Goal: Check status: Check status

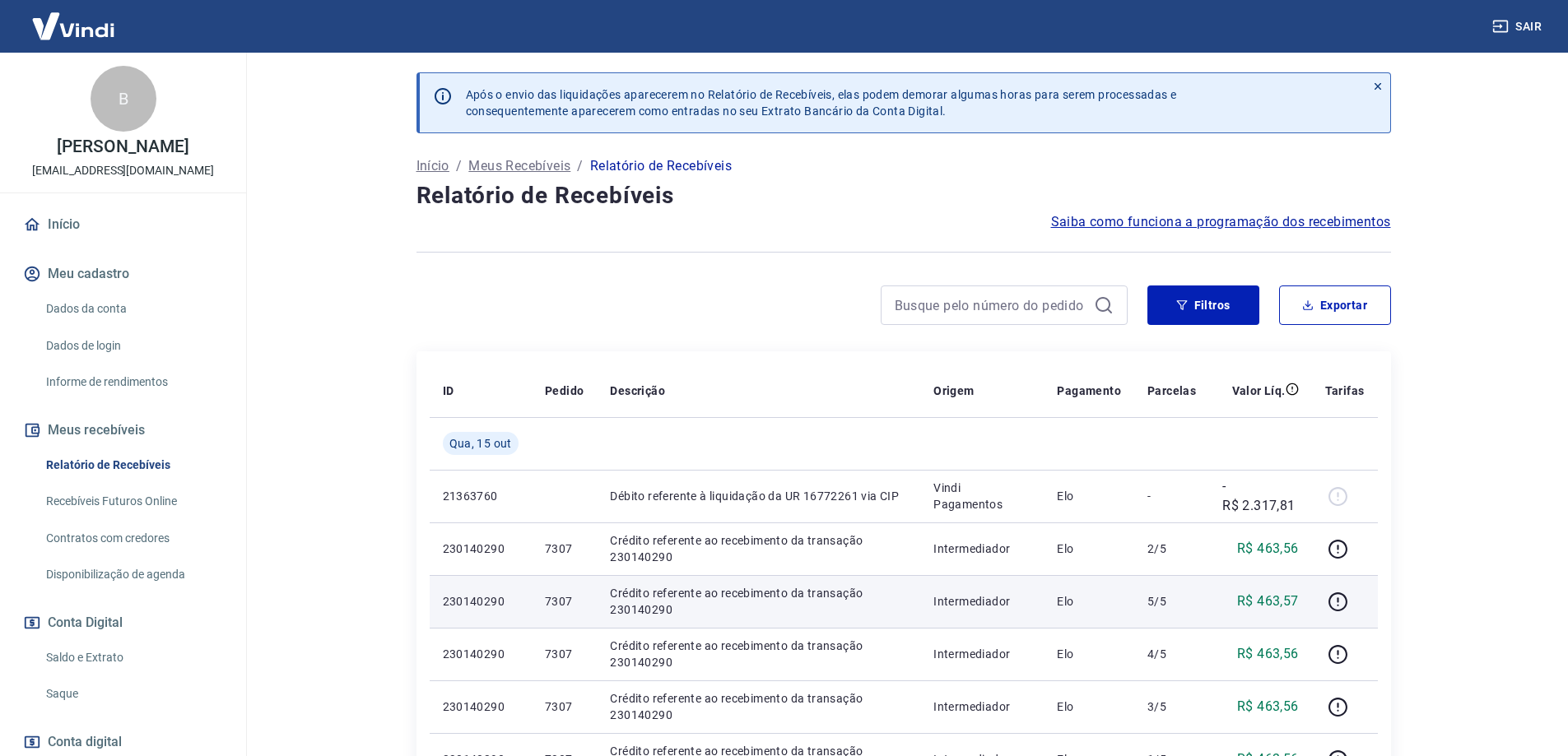
scroll to position [247, 0]
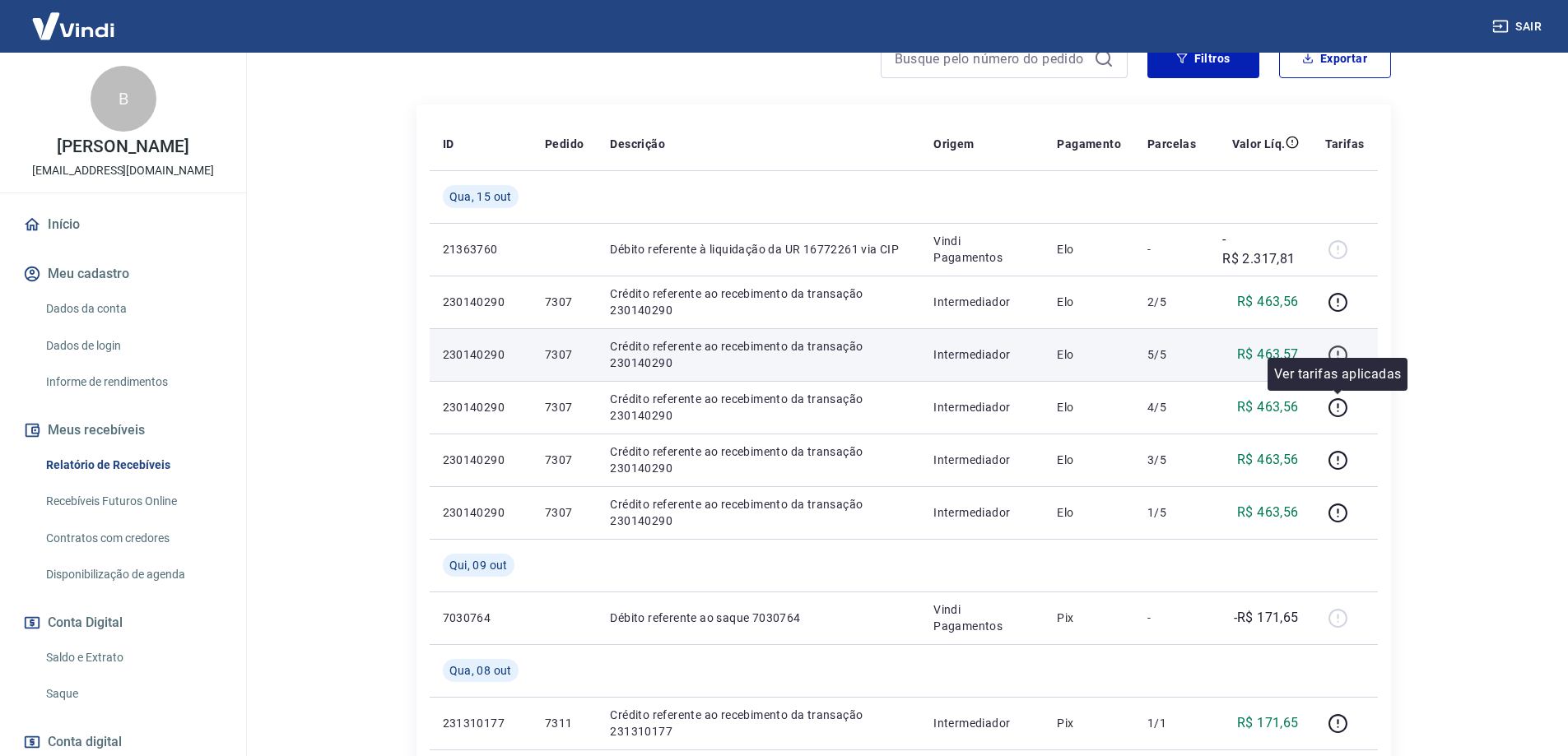
click at [1329, 357] on icon "button" at bounding box center [1337, 355] width 21 height 21
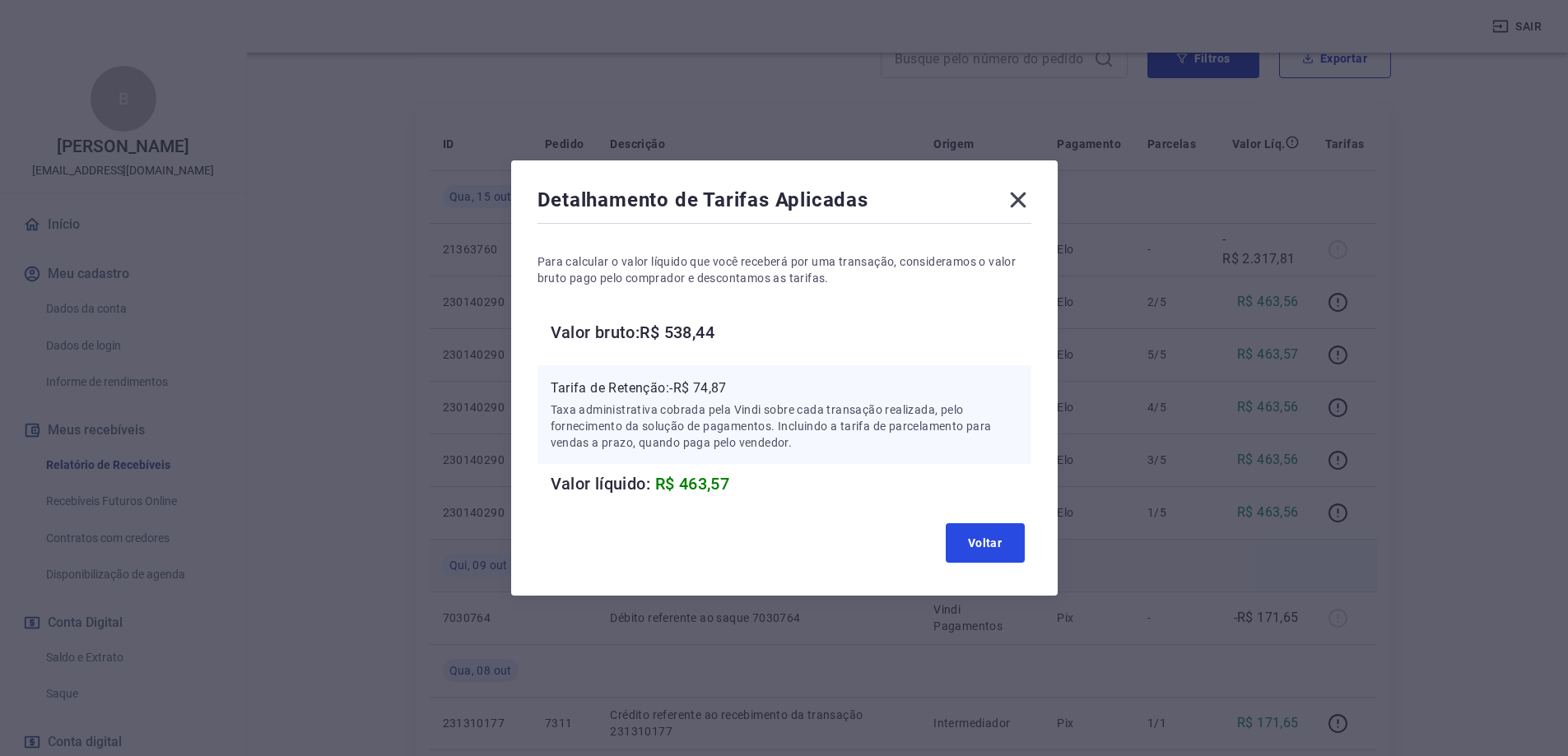
click at [984, 551] on button "Voltar" at bounding box center [984, 543] width 79 height 40
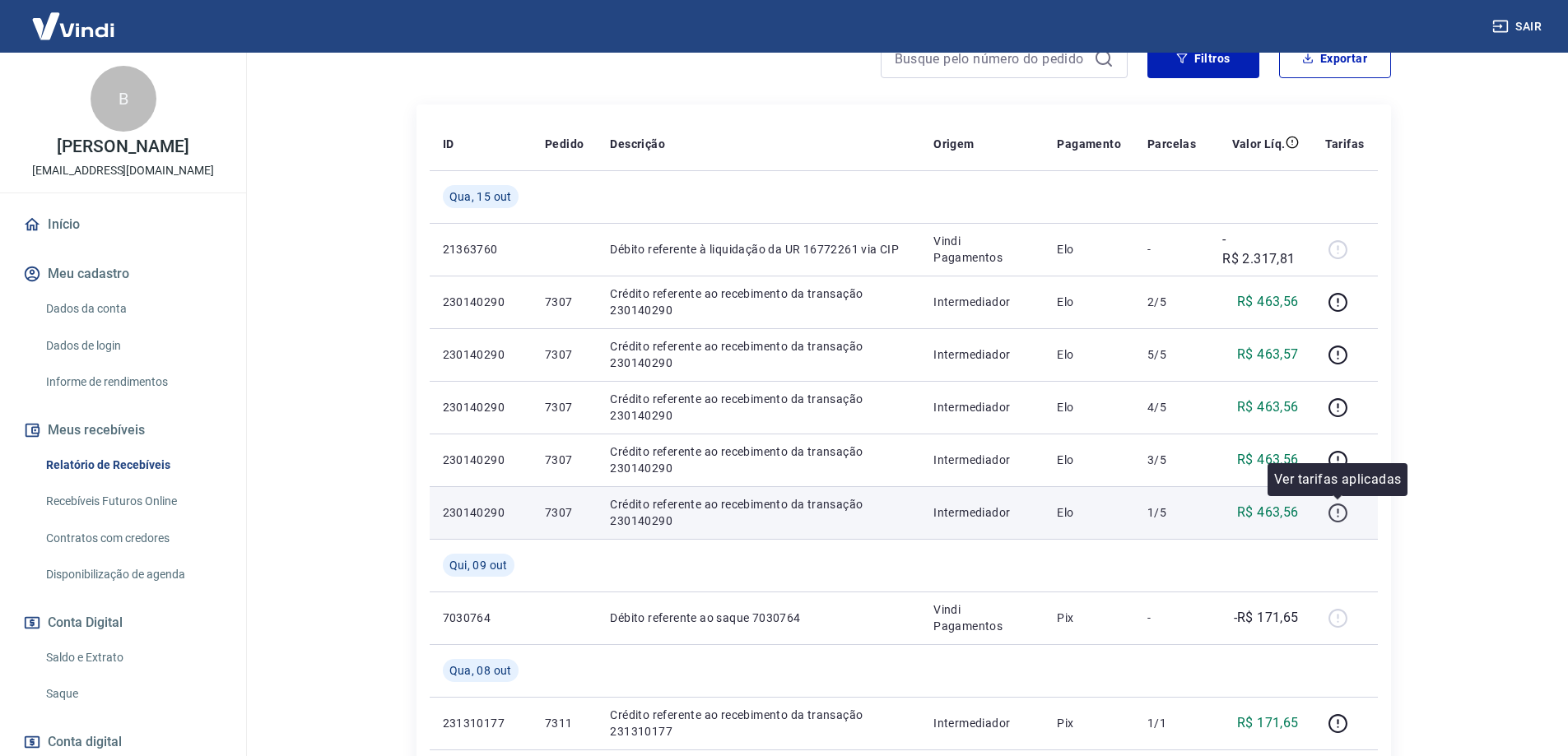
click at [1349, 502] on button "button" at bounding box center [1338, 512] width 26 height 26
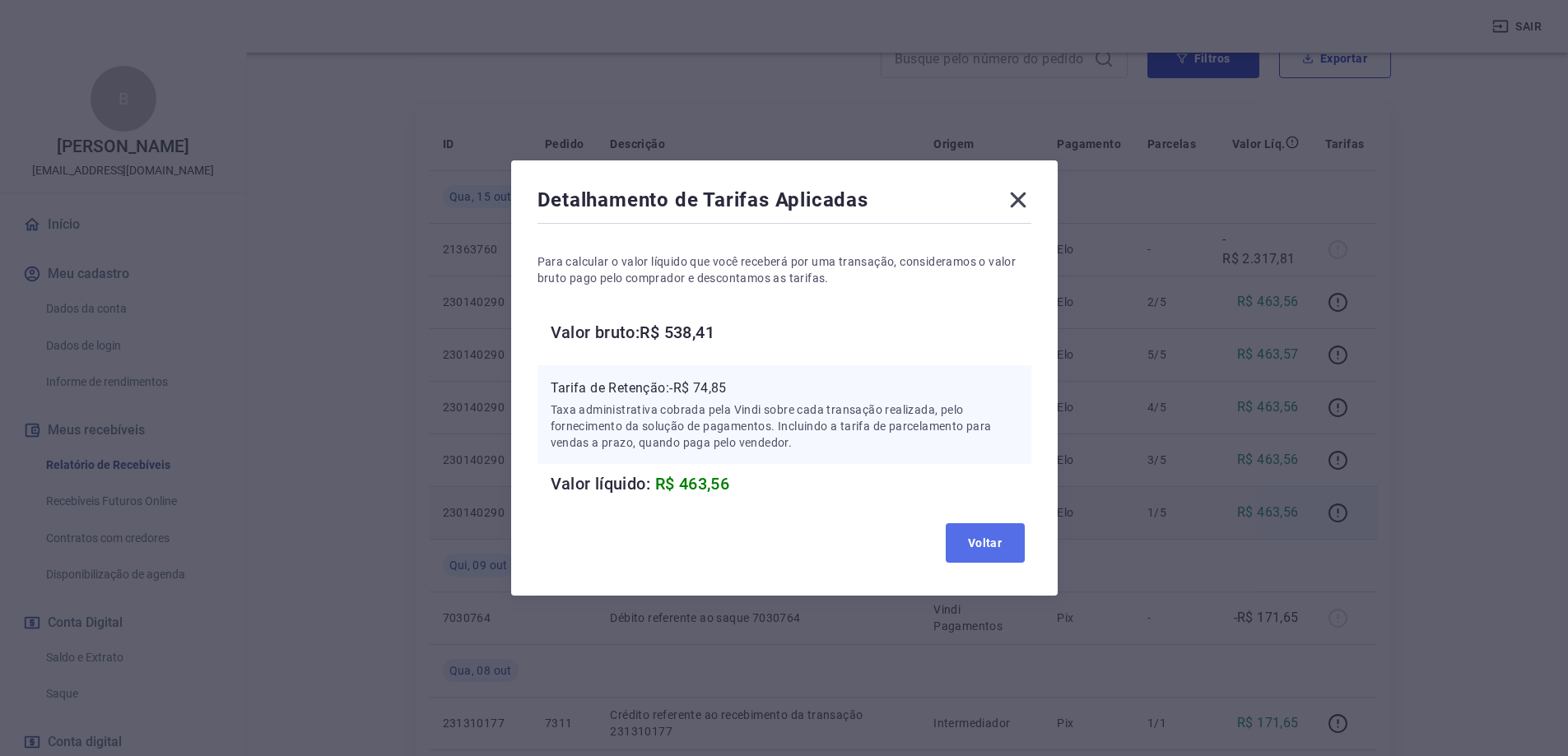
click at [1005, 535] on button "Voltar" at bounding box center [984, 543] width 79 height 40
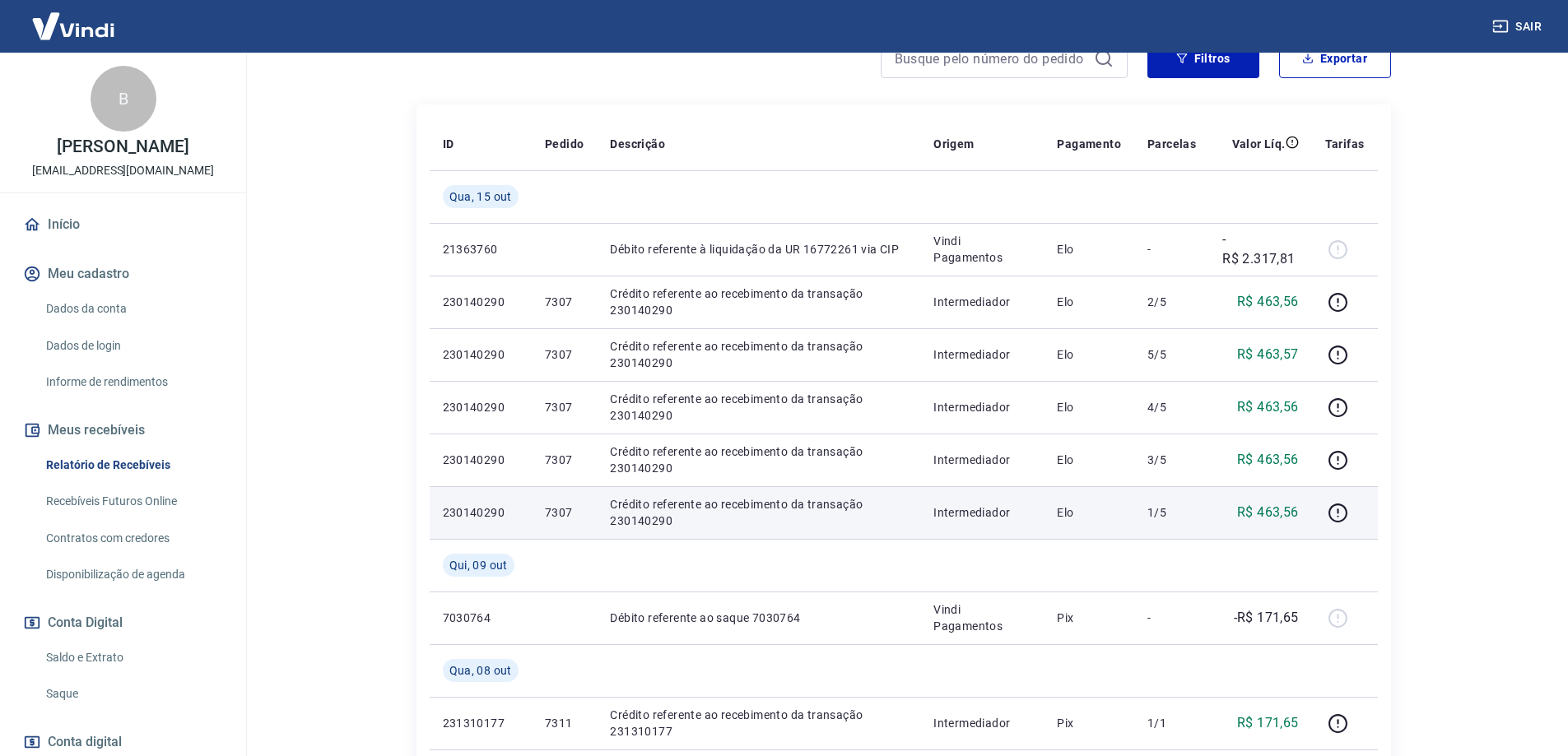
click at [103, 649] on link "Saldo e Extrato" at bounding box center [133, 658] width 187 height 34
